Goal: Task Accomplishment & Management: Manage account settings

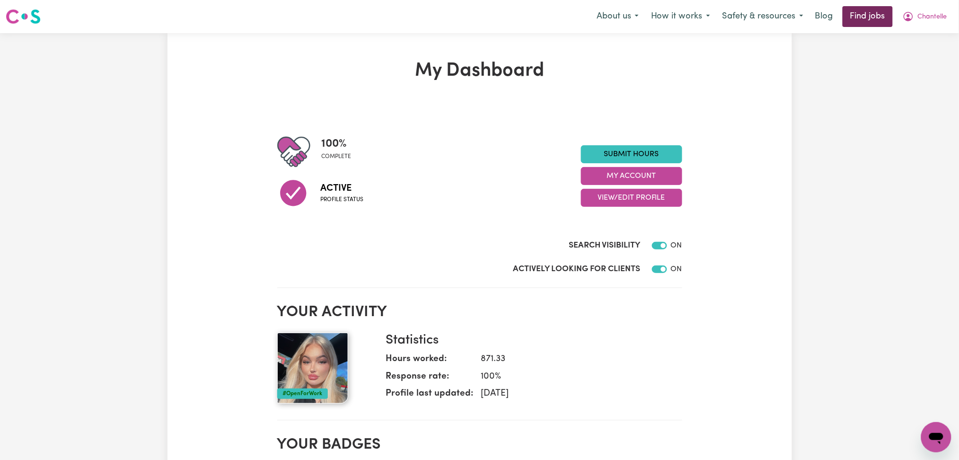
click at [857, 21] on link "Find jobs" at bounding box center [867, 16] width 50 height 21
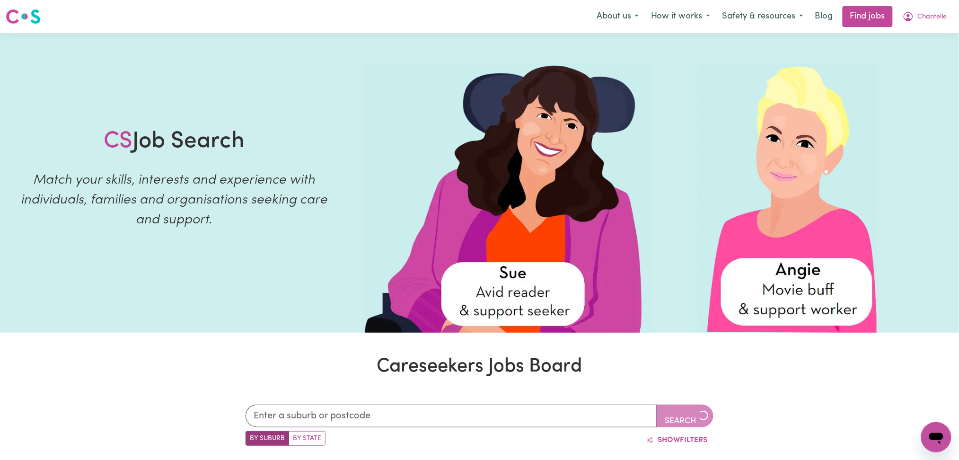
scroll to position [189, 0]
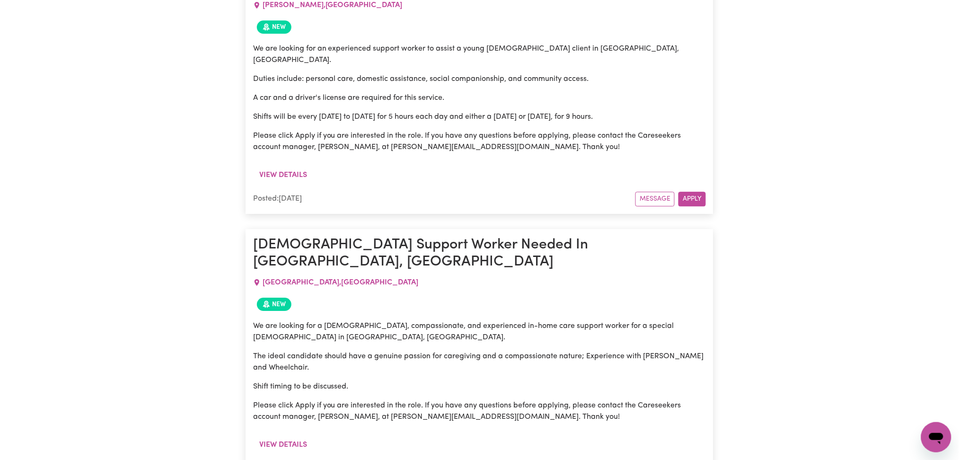
scroll to position [3562, 0]
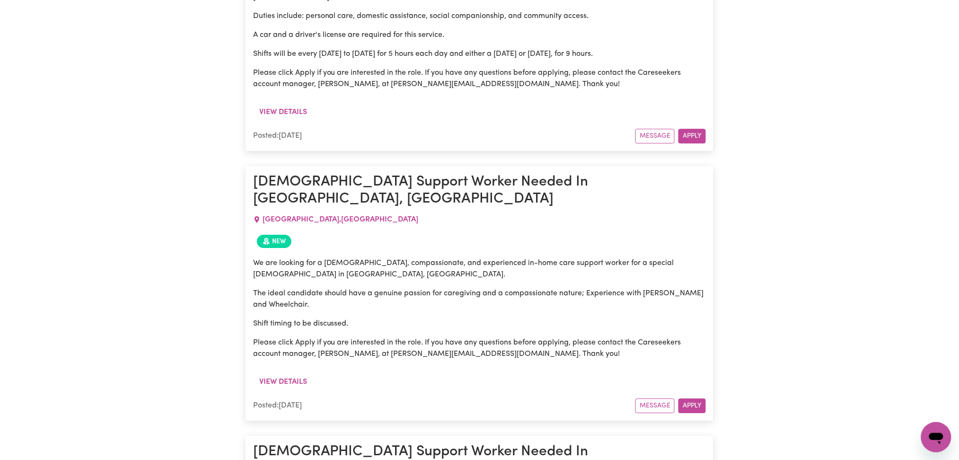
drag, startPoint x: 324, startPoint y: 186, endPoint x: 260, endPoint y: 186, distance: 64.3
drag, startPoint x: 356, startPoint y: 262, endPoint x: 496, endPoint y: 273, distance: 140.4
drag, startPoint x: 922, startPoint y: 140, endPoint x: 927, endPoint y: 126, distance: 15.4
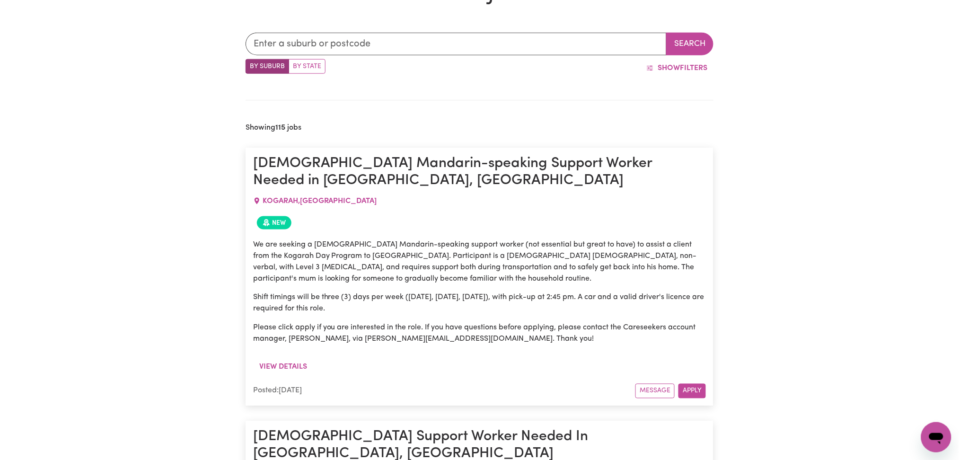
scroll to position [0, 0]
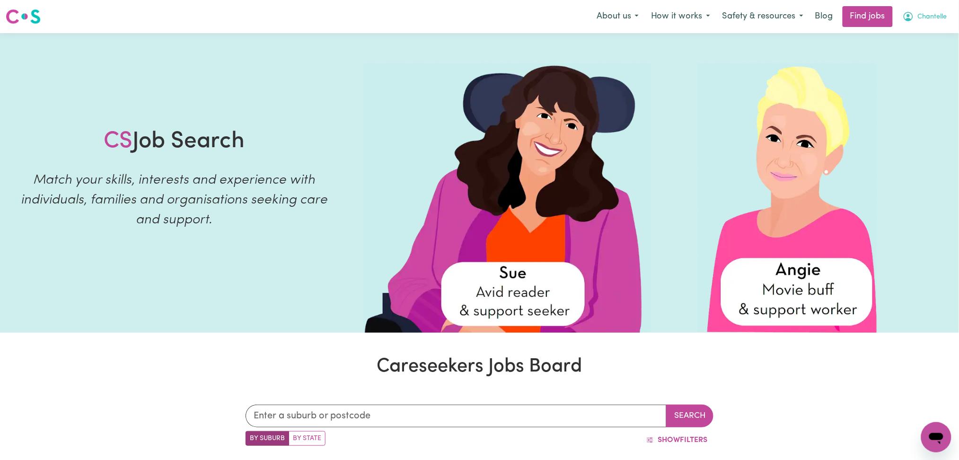
click at [935, 21] on span "Chantelle" at bounding box center [932, 17] width 29 height 10
click at [912, 71] on link "Logout" at bounding box center [915, 72] width 75 height 18
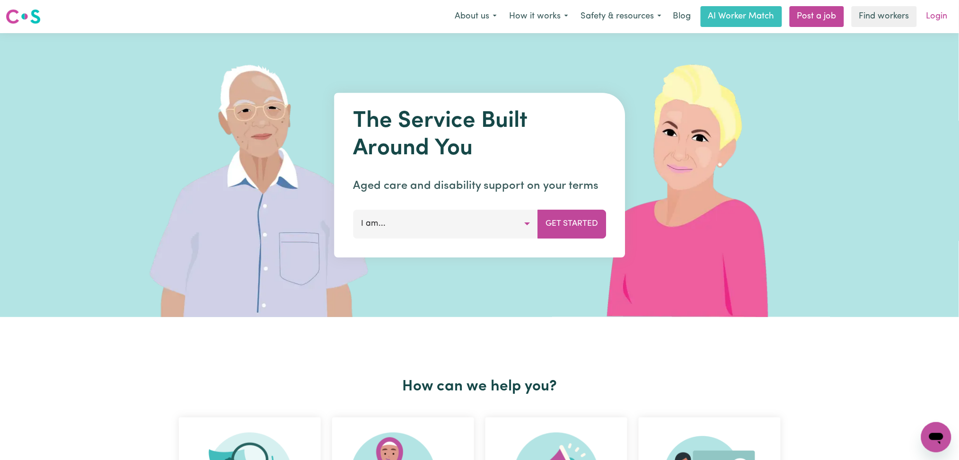
click at [937, 14] on link "Login" at bounding box center [936, 16] width 33 height 21
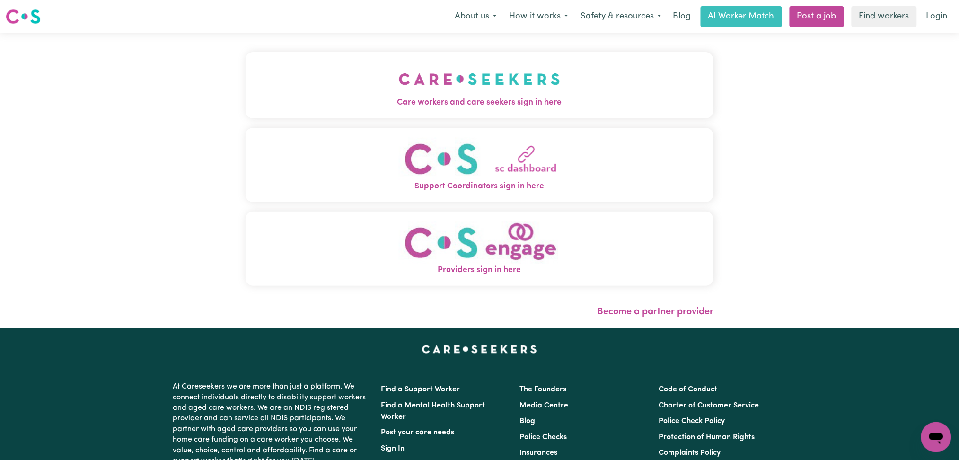
click at [446, 97] on span "Care workers and care seekers sign in here" at bounding box center [479, 102] width 468 height 12
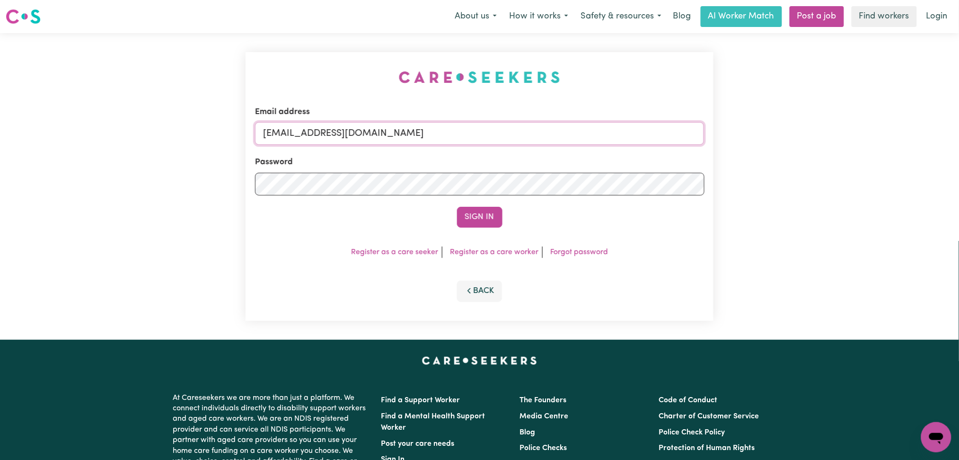
click at [406, 135] on input "[EMAIL_ADDRESS][DOMAIN_NAME]" at bounding box center [479, 133] width 449 height 23
drag, startPoint x: 312, startPoint y: 129, endPoint x: 532, endPoint y: 133, distance: 220.0
click at [532, 133] on input "Superuser~[EMAIL_ADDRESS][DOMAIN_NAME]" at bounding box center [479, 133] width 449 height 23
type input "Superuser~[EMAIL_ADDRESS][DOMAIN_NAME]"
click at [493, 215] on button "Sign In" at bounding box center [479, 217] width 45 height 21
